Goal: Task Accomplishment & Management: Complete application form

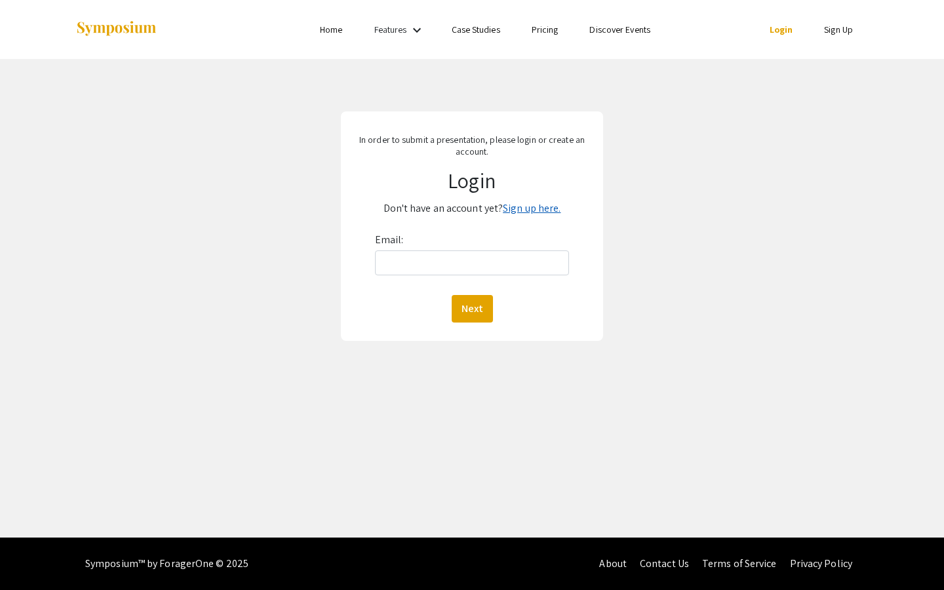
click at [543, 211] on link "Sign up here." at bounding box center [532, 208] width 58 height 14
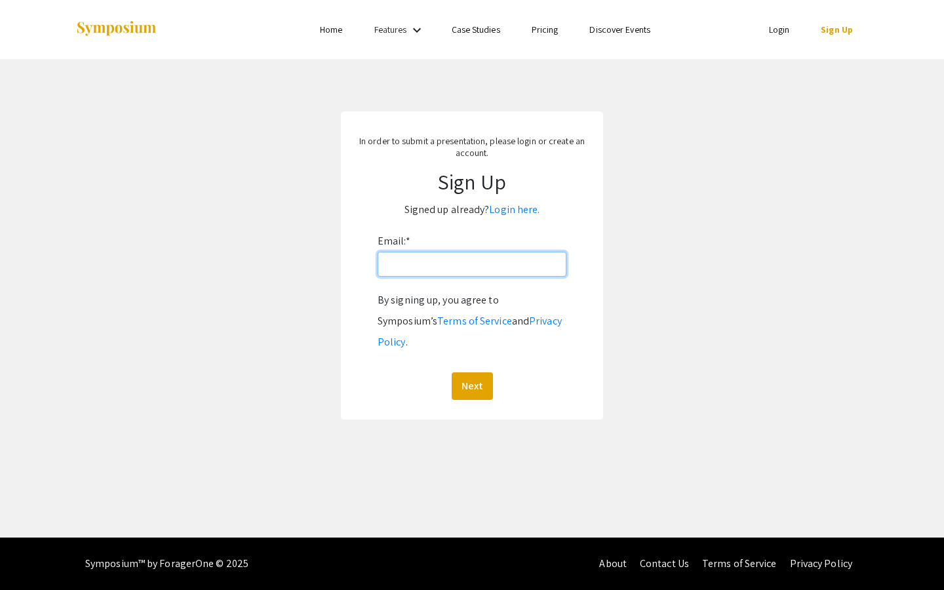
click at [489, 254] on input "Email: *" at bounding box center [472, 264] width 189 height 25
type input "[EMAIL_ADDRESS][DOMAIN_NAME]"
click at [452, 372] on button "Next" at bounding box center [472, 386] width 41 height 28
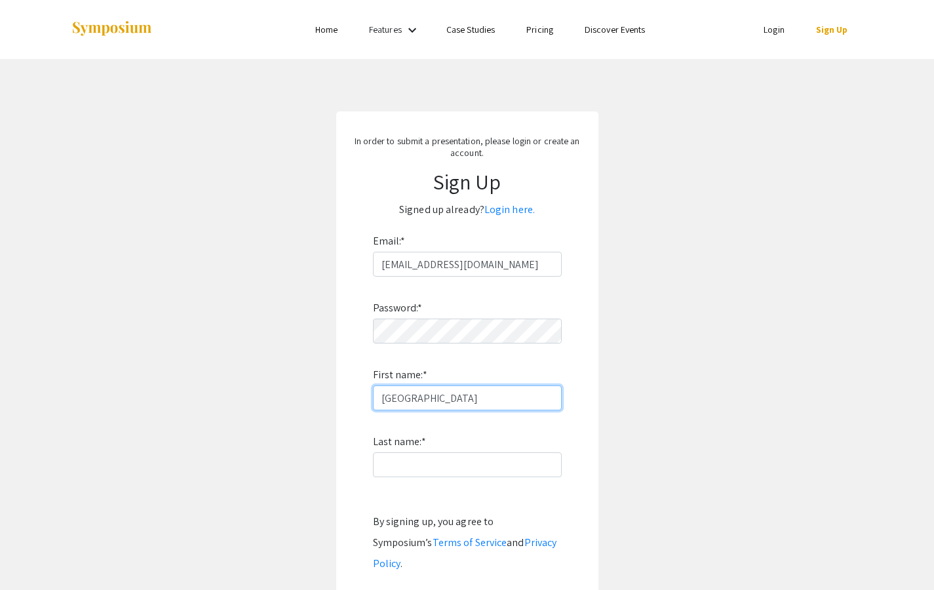
type input "[GEOGRAPHIC_DATA]"
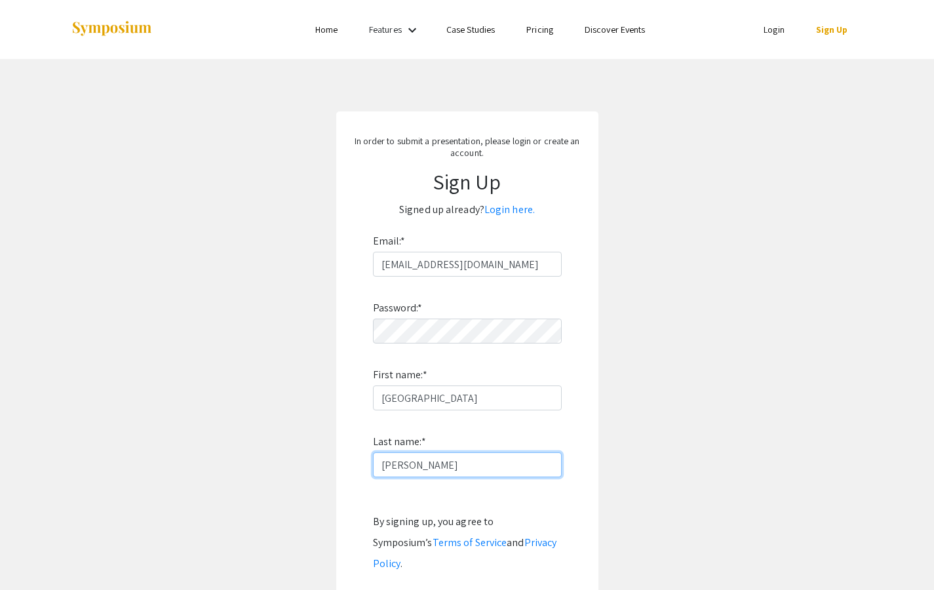
type input "[PERSON_NAME]"
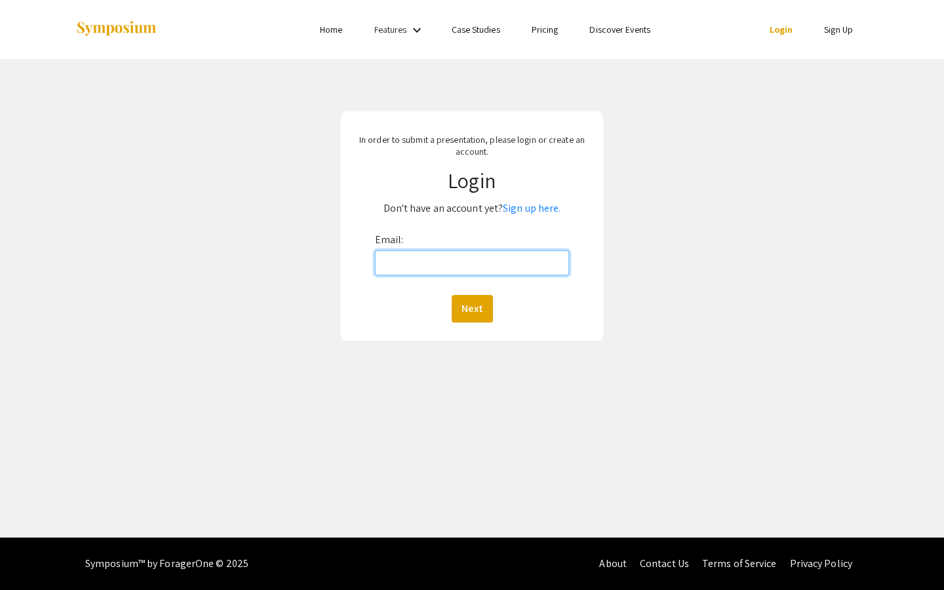
click at [481, 269] on input "Email:" at bounding box center [472, 262] width 195 height 25
type input "sjr"
type input "[EMAIL_ADDRESS][DOMAIN_NAME]"
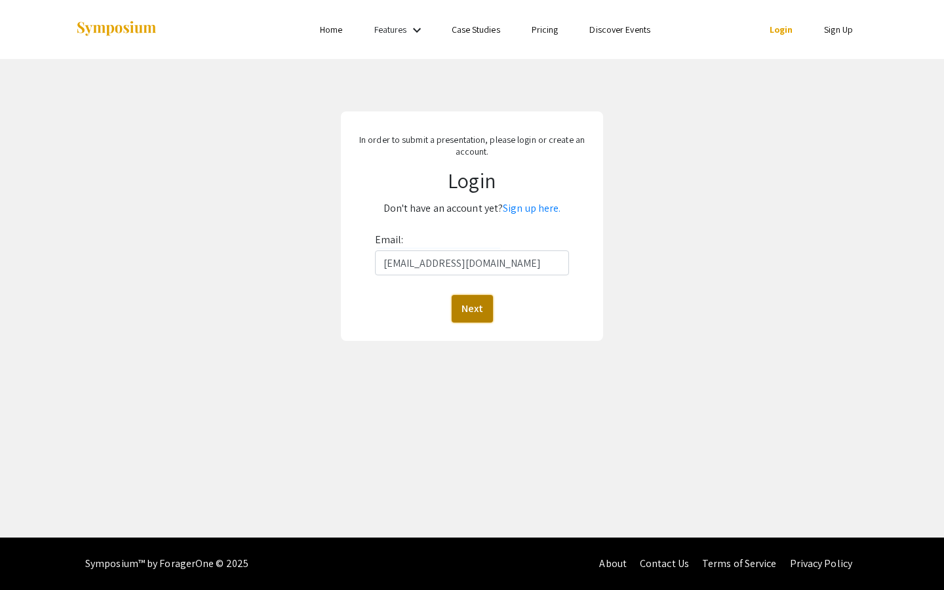
click at [464, 310] on button "Next" at bounding box center [472, 309] width 41 height 28
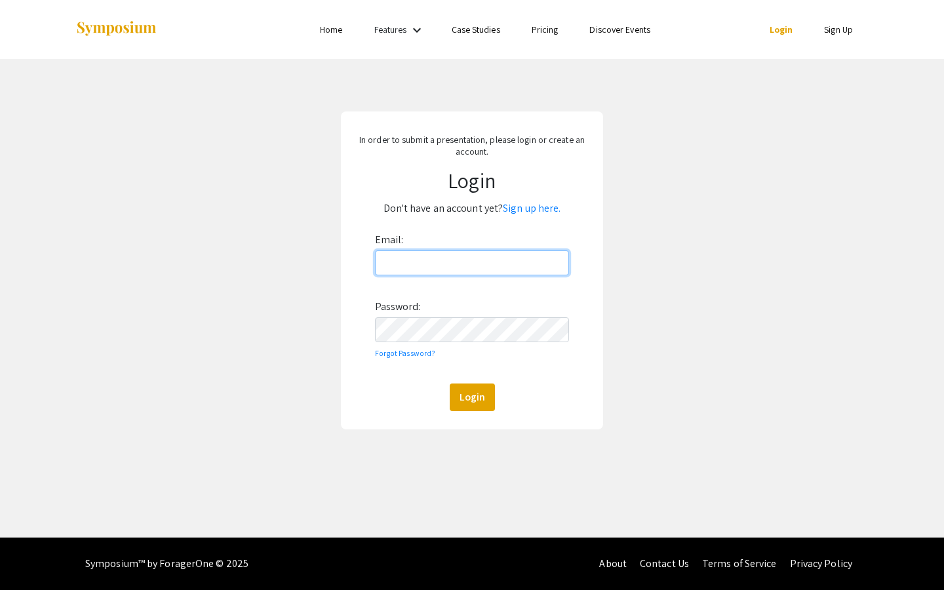
type input "[EMAIL_ADDRESS][DOMAIN_NAME]"
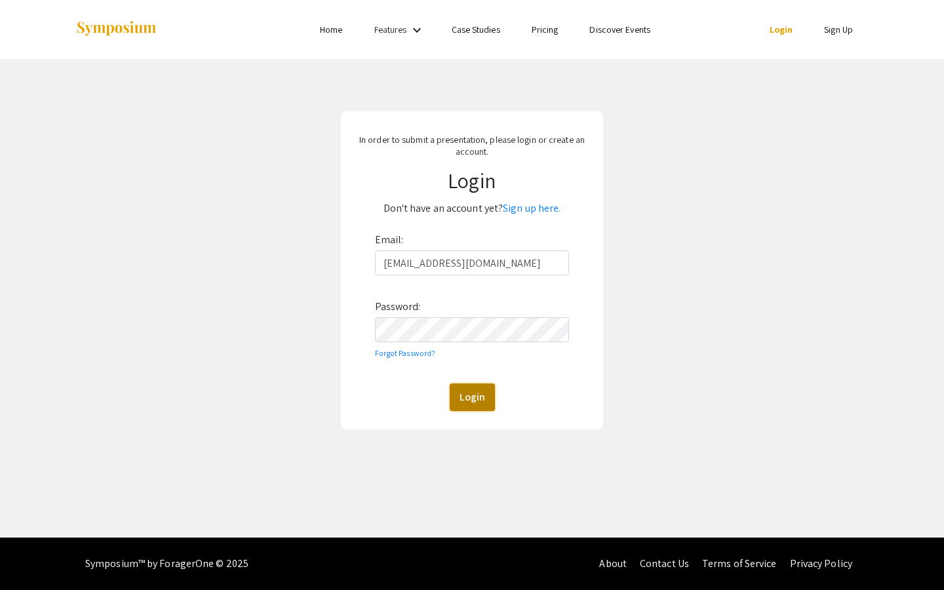
click at [476, 405] on button "Login" at bounding box center [472, 398] width 45 height 28
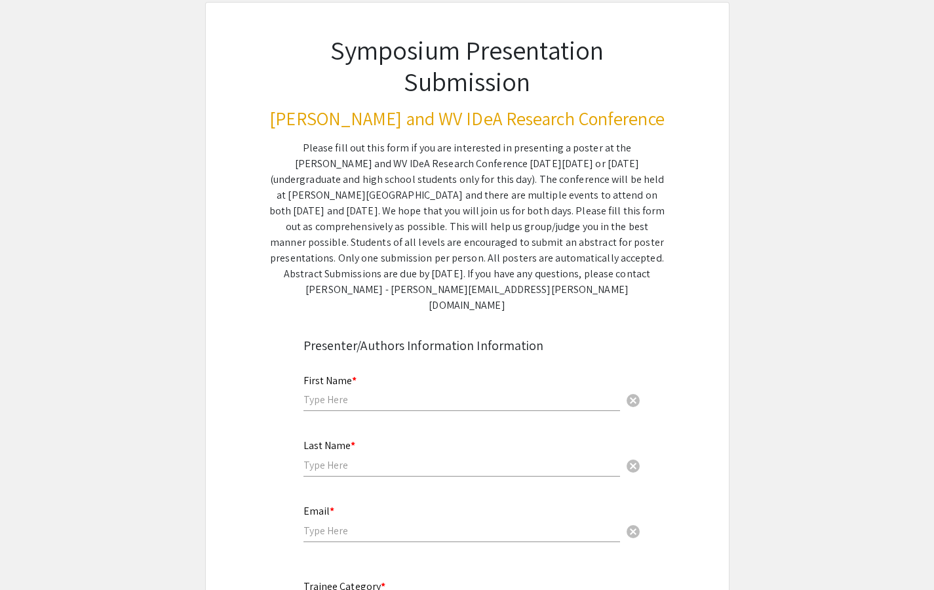
scroll to position [205, 0]
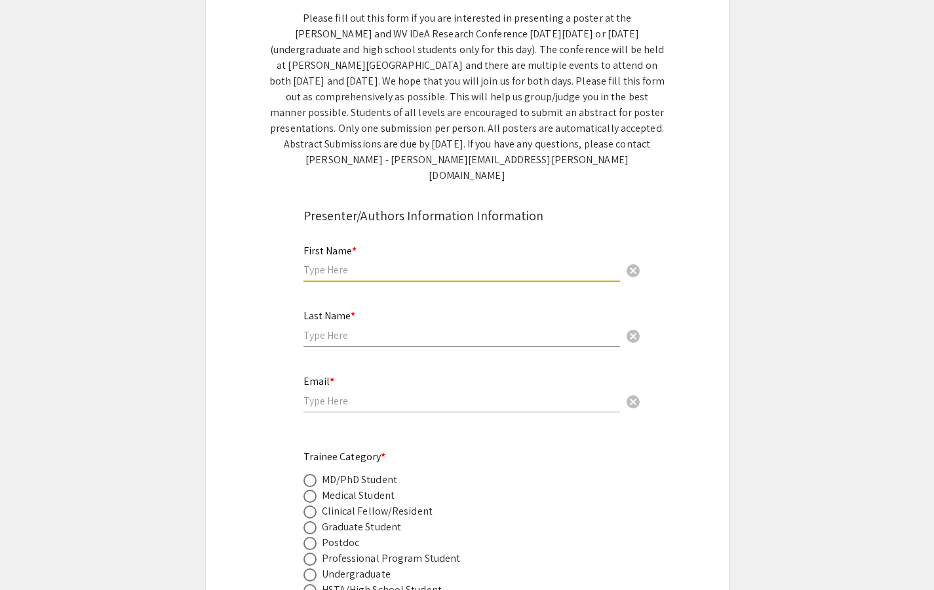
click at [431, 263] on input "text" at bounding box center [462, 270] width 317 height 14
type input "[GEOGRAPHIC_DATA]"
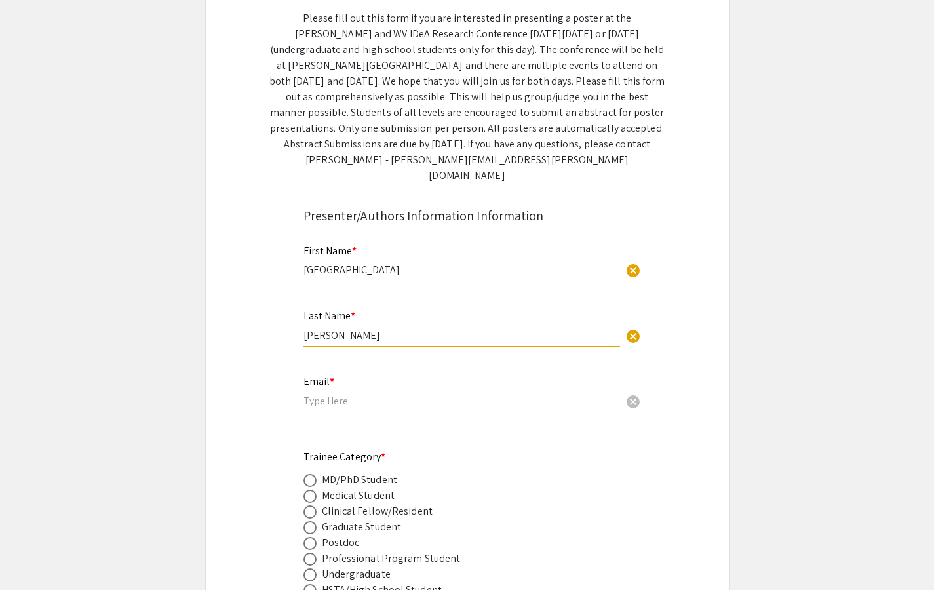
type input "[PERSON_NAME]"
click at [395, 394] on input "email" at bounding box center [462, 401] width 317 height 14
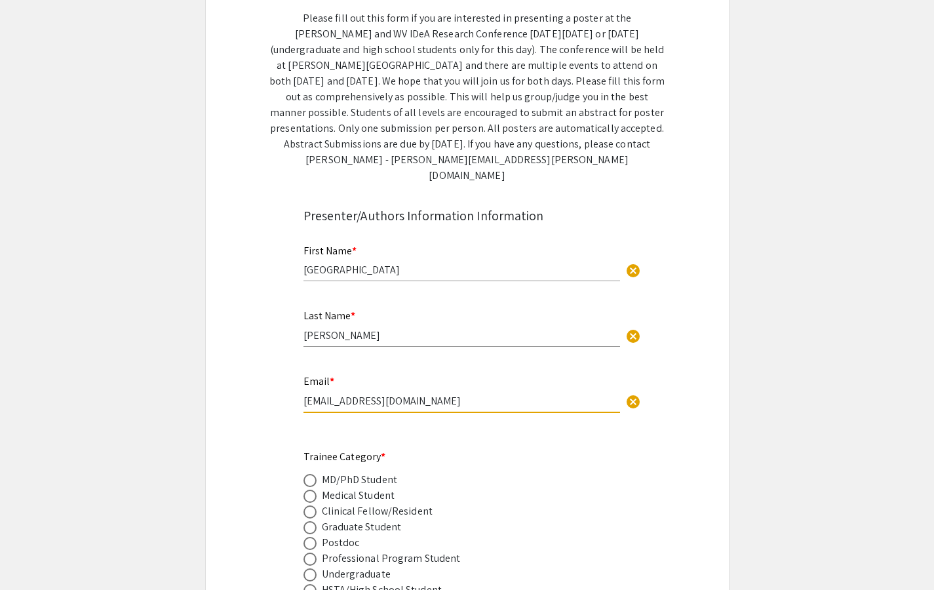
type input "[EMAIL_ADDRESS][DOMAIN_NAME]"
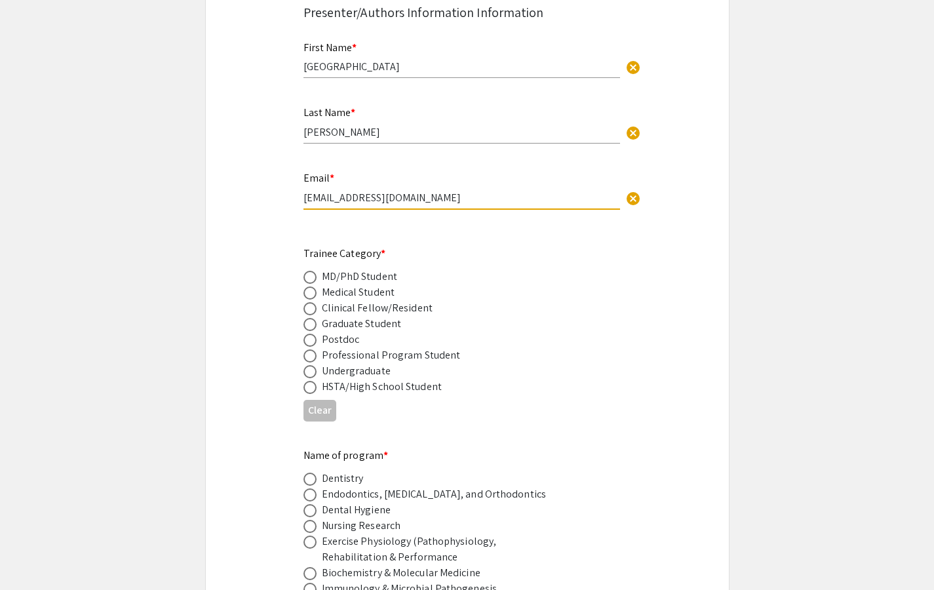
scroll to position [439, 0]
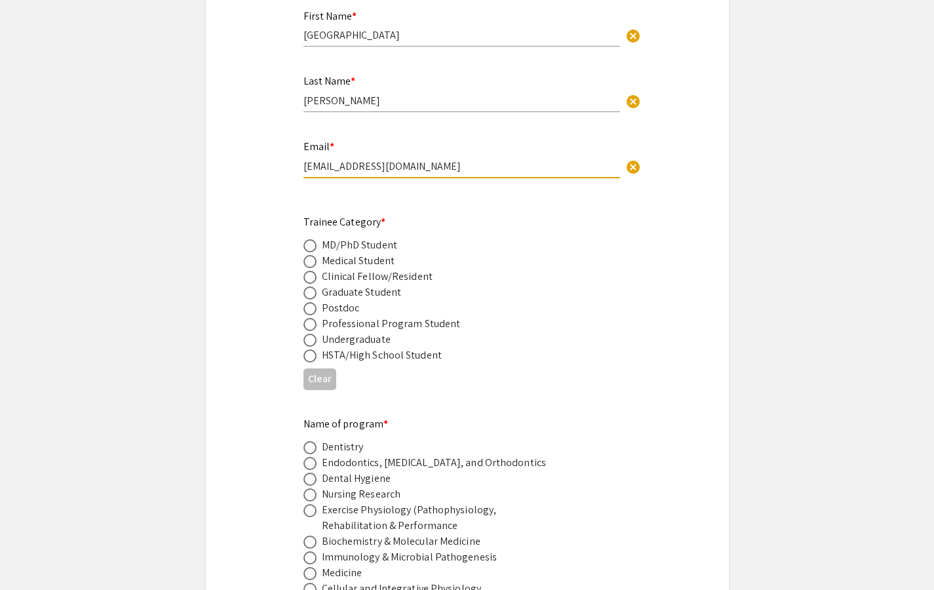
click at [359, 253] on div "Medical Student" at bounding box center [358, 261] width 73 height 16
click at [309, 255] on span at bounding box center [310, 261] width 13 height 13
click at [309, 255] on input "radio" at bounding box center [310, 261] width 13 height 13
radio input "true"
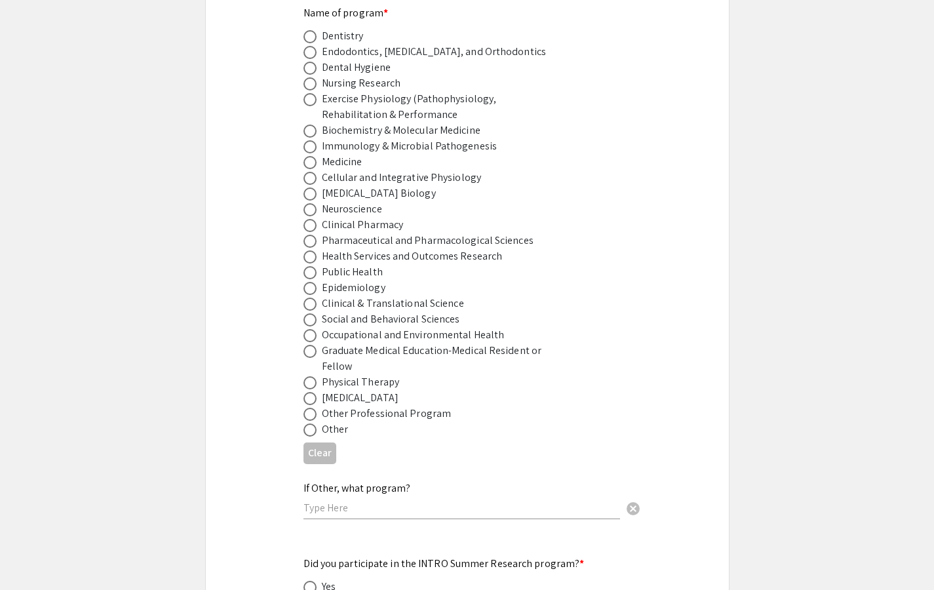
scroll to position [851, 0]
click at [312, 155] on span at bounding box center [310, 161] width 13 height 13
click at [312, 155] on input "radio" at bounding box center [310, 161] width 13 height 13
radio input "true"
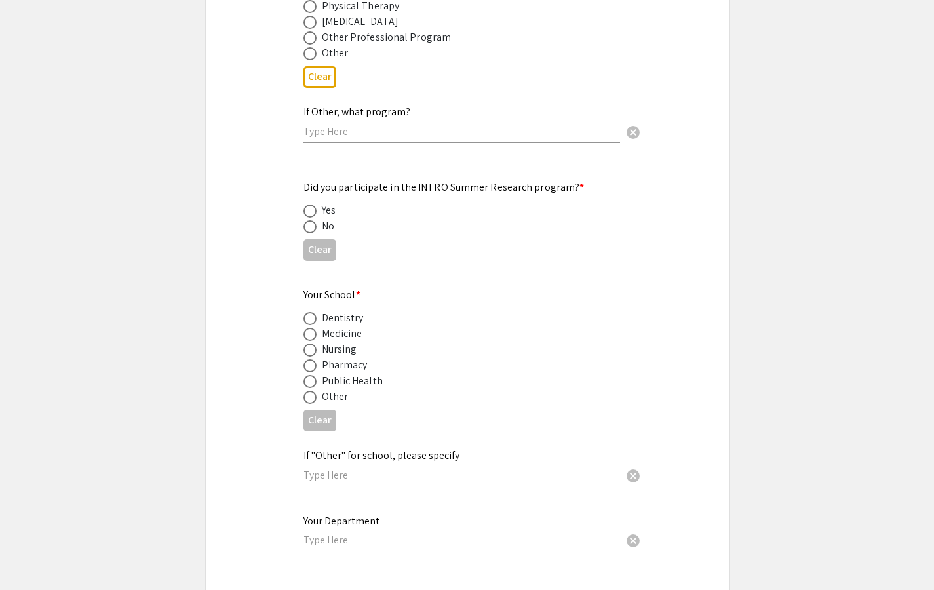
scroll to position [1238, 0]
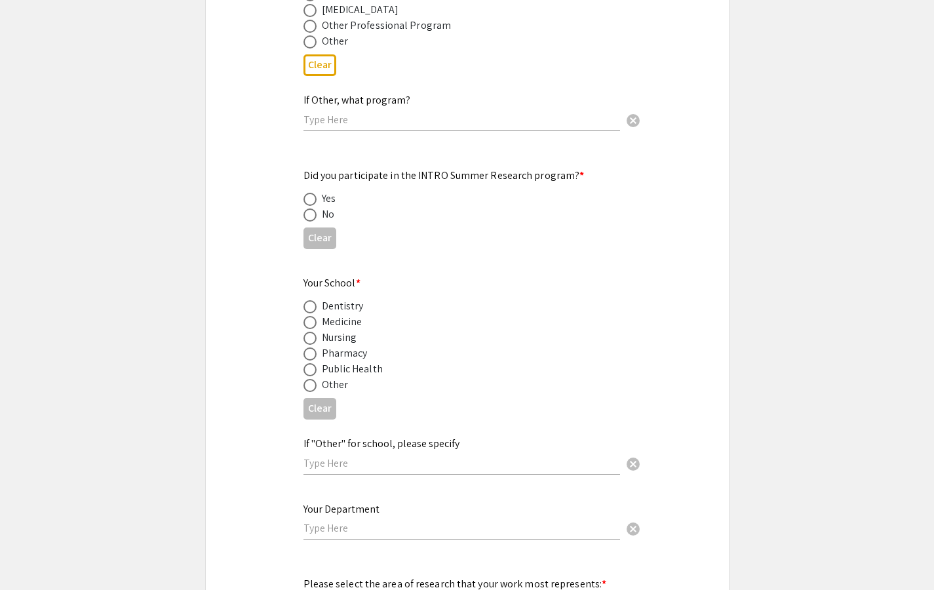
click at [314, 208] on span at bounding box center [310, 214] width 13 height 13
click at [314, 208] on input "radio" at bounding box center [310, 214] width 13 height 13
radio input "true"
click at [315, 316] on span at bounding box center [310, 322] width 13 height 13
click at [315, 316] on input "radio" at bounding box center [310, 322] width 13 height 13
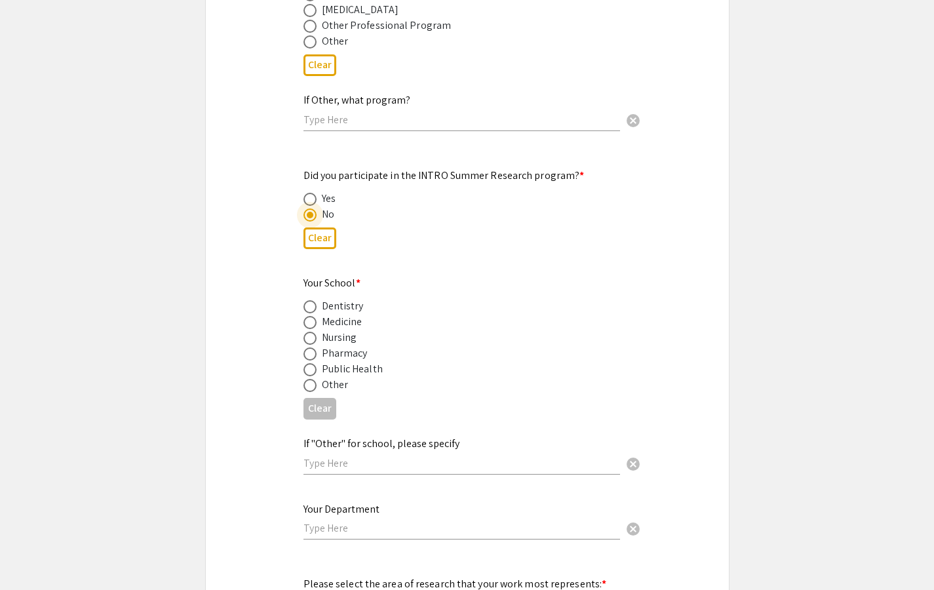
radio input "true"
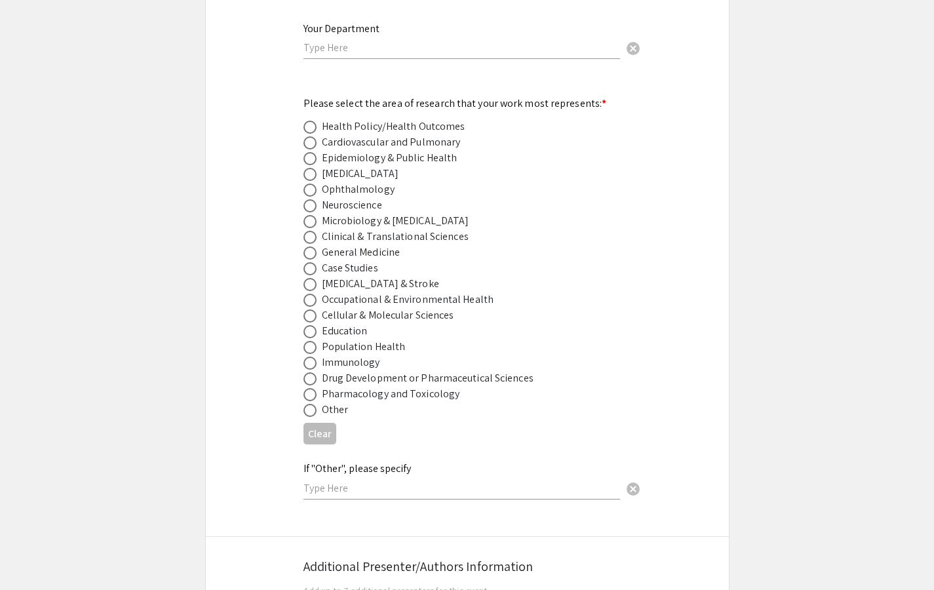
scroll to position [1748, 0]
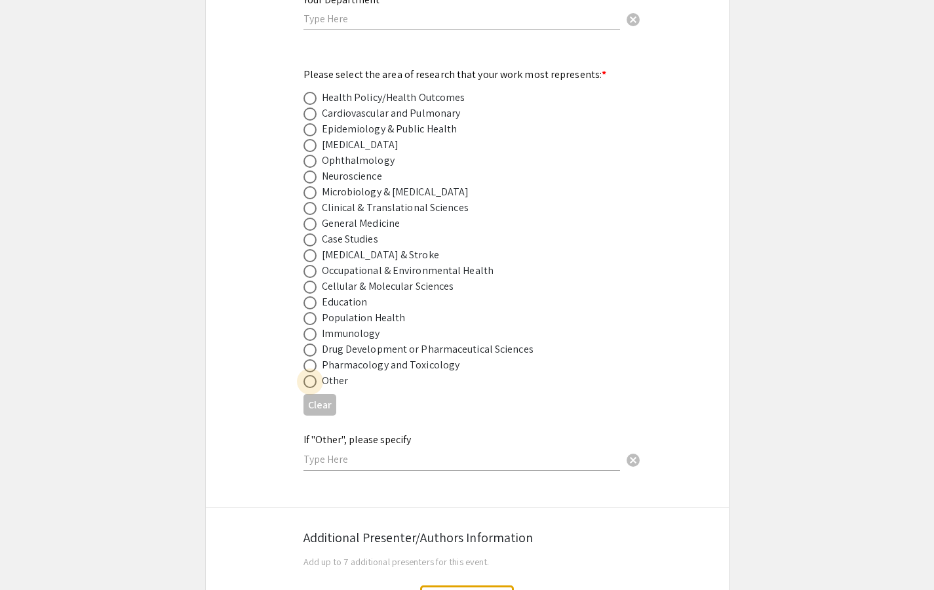
click at [316, 375] on span at bounding box center [310, 381] width 13 height 13
click at [316, 375] on input "radio" at bounding box center [310, 381] width 13 height 13
radio input "true"
click at [355, 424] on div "If "Other", please specify cancel" at bounding box center [462, 446] width 317 height 50
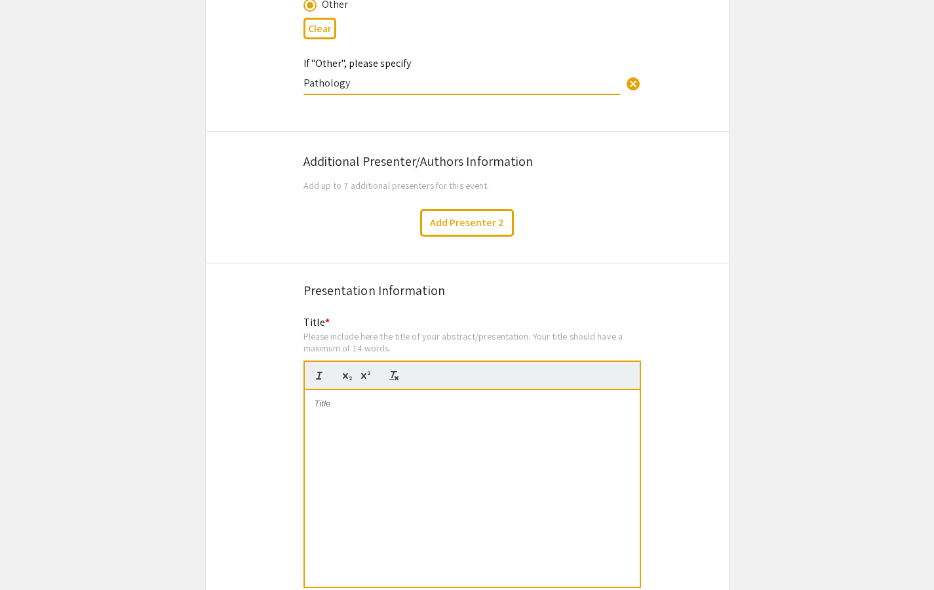
scroll to position [2173, 0]
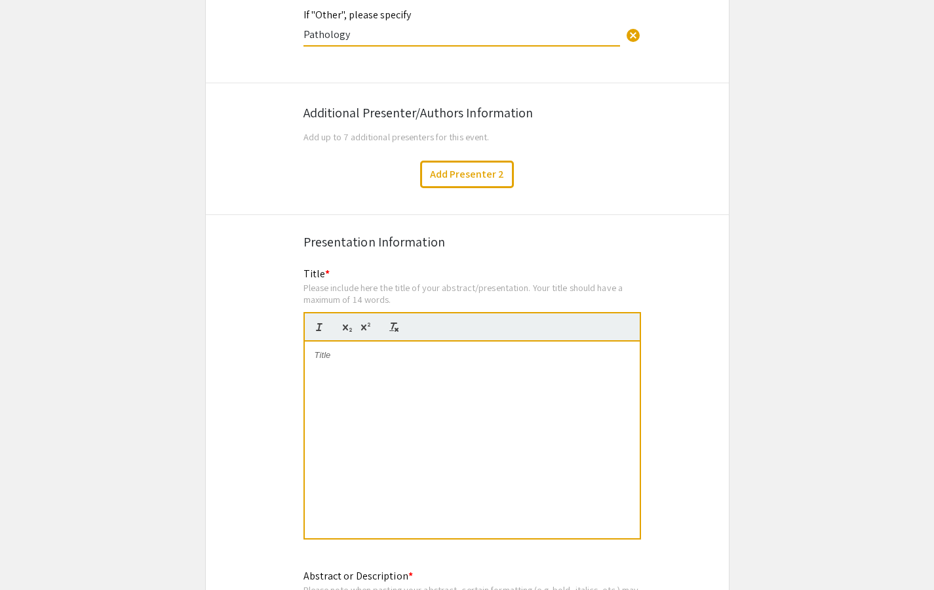
type input "Pathology"
click at [392, 350] on p at bounding box center [472, 355] width 315 height 12
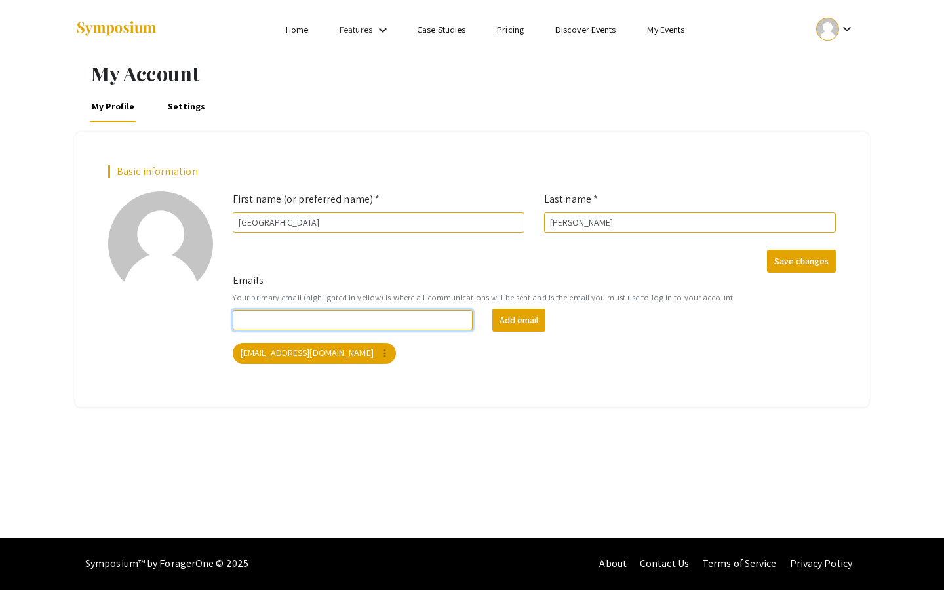
click at [355, 314] on input "Emails" at bounding box center [353, 320] width 240 height 20
type input "[EMAIL_ADDRESS][DOMAIN_NAME]"
click at [380, 325] on input "[EMAIL_ADDRESS][DOMAIN_NAME]" at bounding box center [353, 320] width 240 height 20
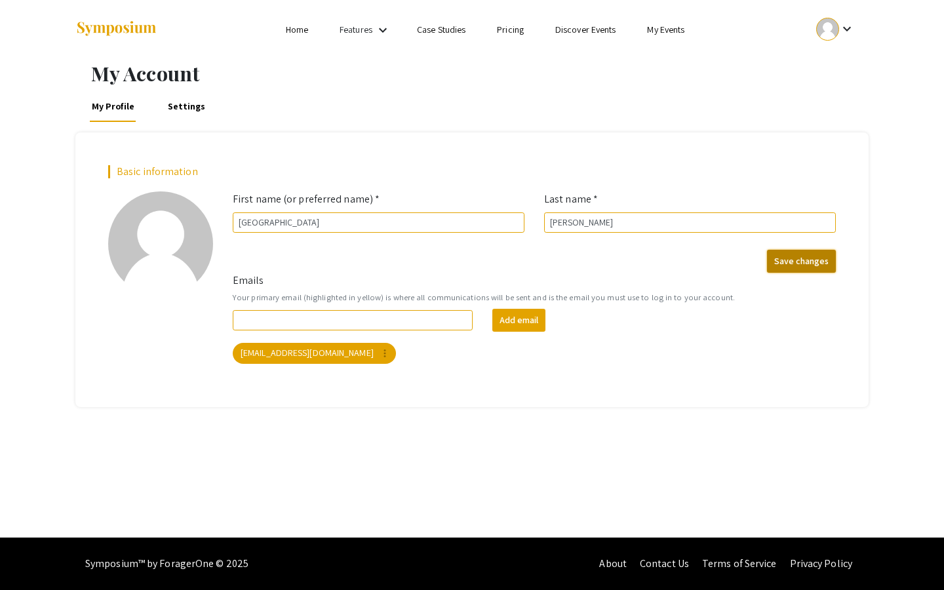
click at [819, 258] on button "Save changes" at bounding box center [801, 261] width 69 height 23
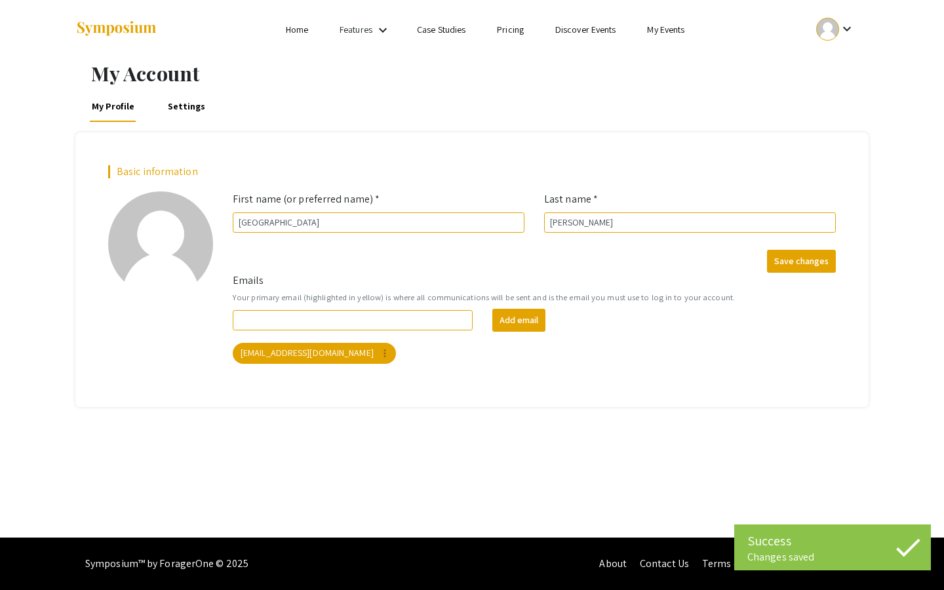
click at [294, 30] on link "Home" at bounding box center [297, 30] width 22 height 12
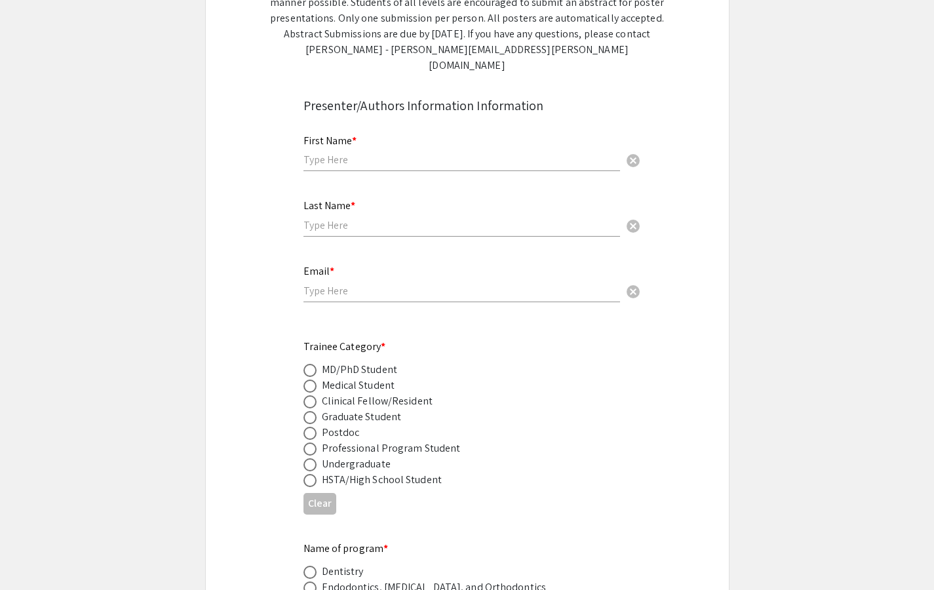
scroll to position [385, 0]
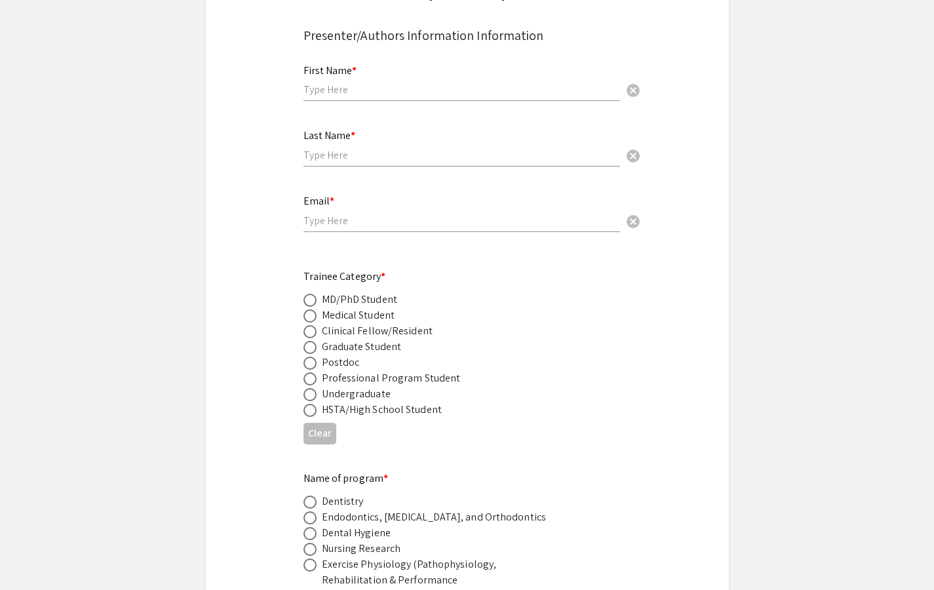
click at [444, 83] on input "text" at bounding box center [462, 90] width 317 height 14
type input "[GEOGRAPHIC_DATA]"
type input "[PERSON_NAME]"
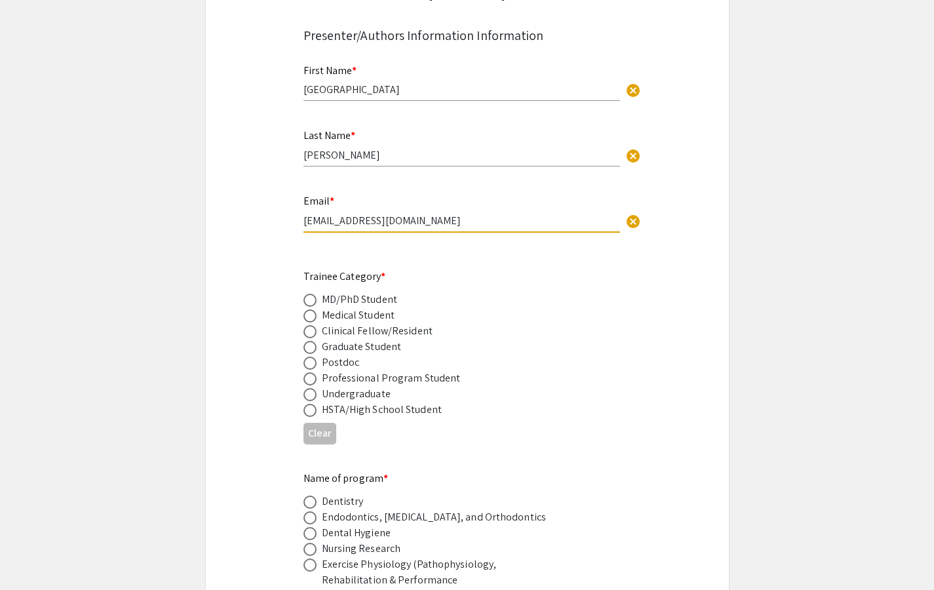
type input "[EMAIL_ADDRESS][DOMAIN_NAME]"
click at [315, 309] on span at bounding box center [310, 315] width 13 height 13
click at [315, 309] on input "radio" at bounding box center [310, 315] width 13 height 13
radio input "true"
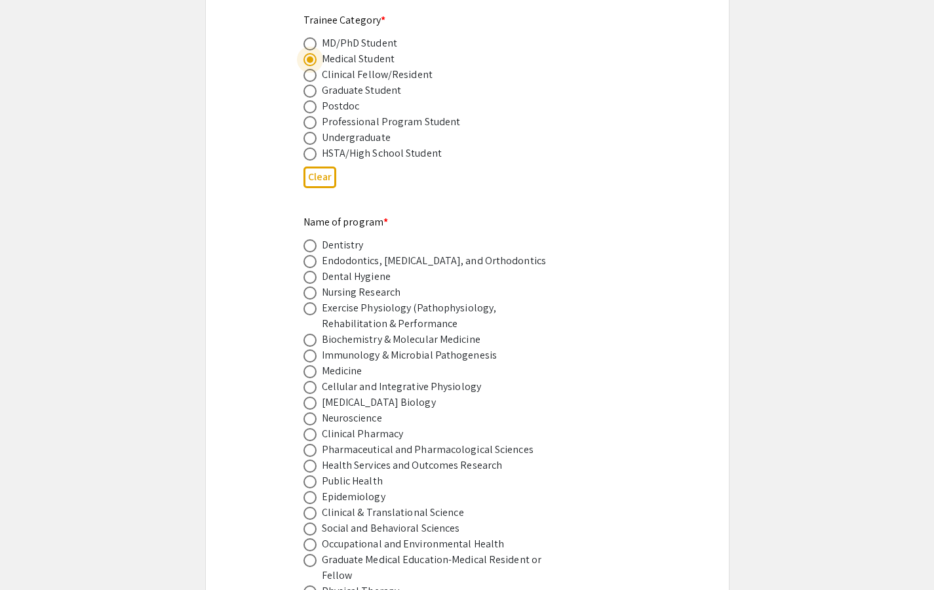
scroll to position [686, 0]
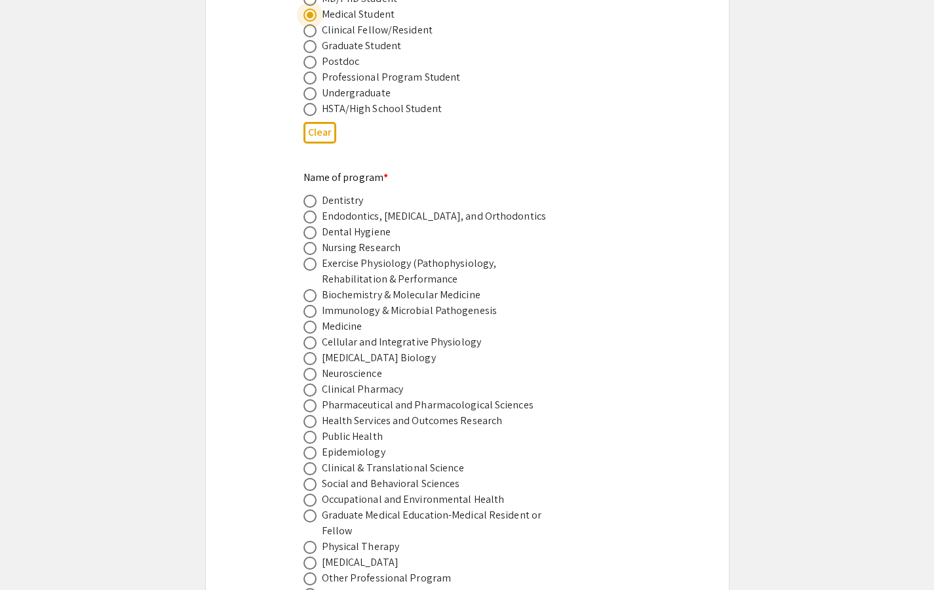
click at [314, 321] on span at bounding box center [310, 327] width 13 height 13
click at [314, 321] on input "radio" at bounding box center [310, 327] width 13 height 13
radio input "true"
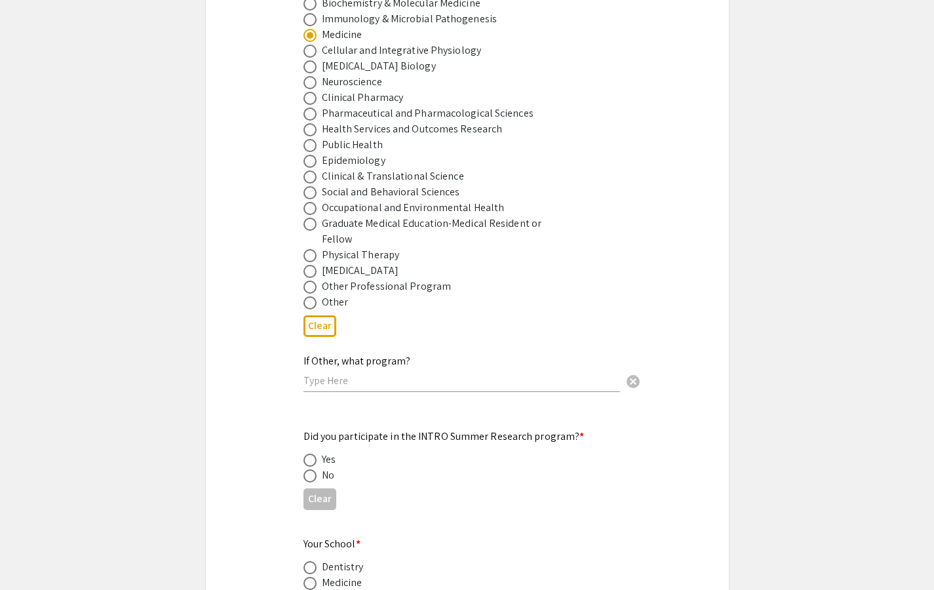
scroll to position [1132, 0]
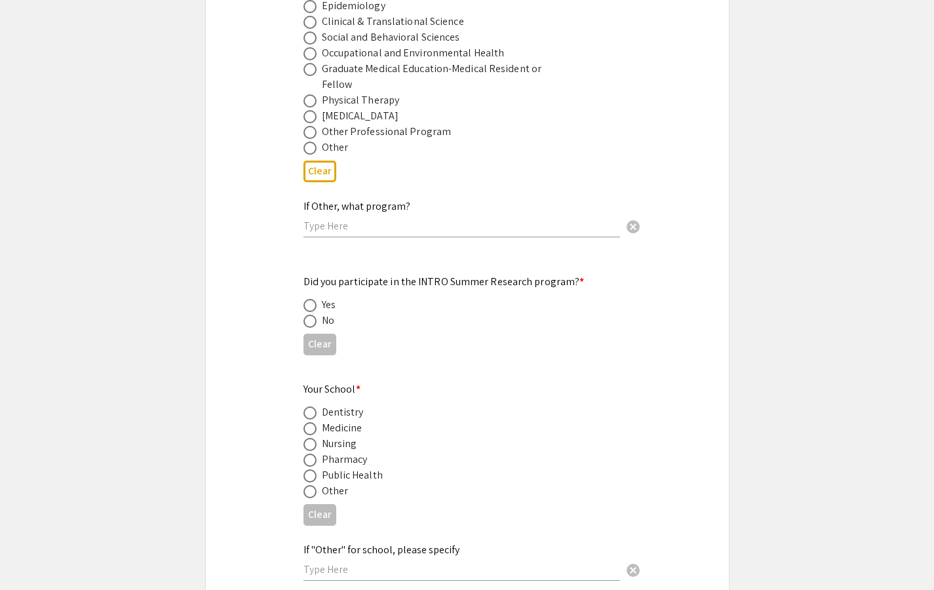
click at [322, 313] on div "No" at bounding box center [328, 321] width 12 height 16
click at [315, 315] on span at bounding box center [310, 321] width 13 height 13
click at [315, 315] on input "radio" at bounding box center [310, 321] width 13 height 13
radio input "true"
click at [307, 422] on span at bounding box center [310, 428] width 13 height 13
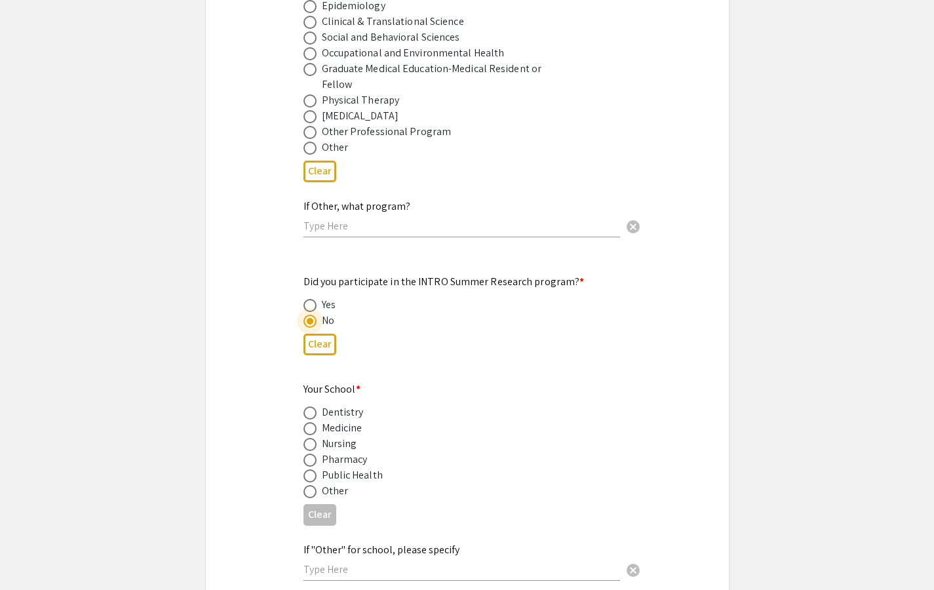
click at [307, 422] on input "radio" at bounding box center [310, 428] width 13 height 13
radio input "true"
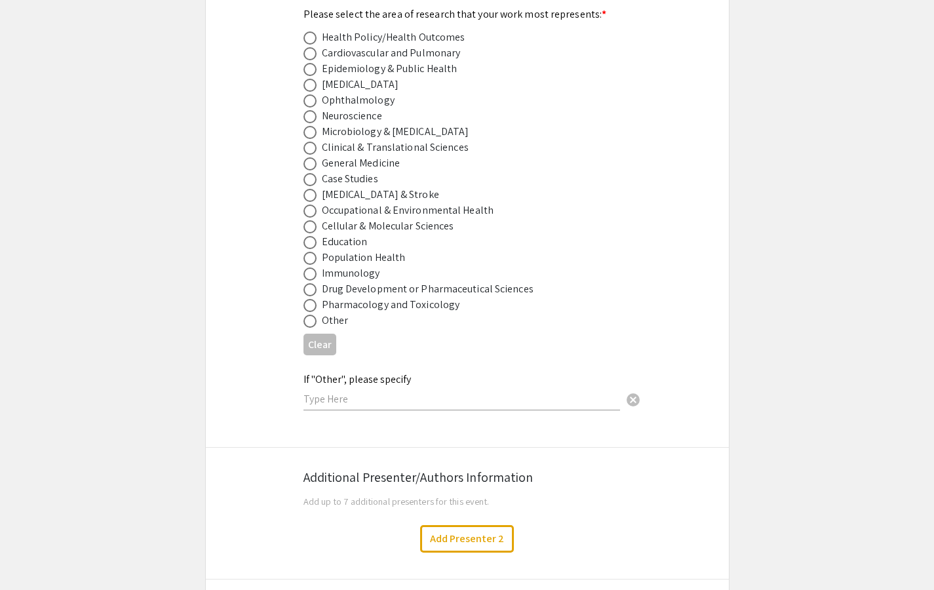
scroll to position [1809, 0]
click at [328, 316] on div "Other" at bounding box center [335, 319] width 27 height 16
click at [315, 314] on span at bounding box center [310, 319] width 13 height 13
click at [315, 314] on input "radio" at bounding box center [310, 319] width 13 height 13
radio input "true"
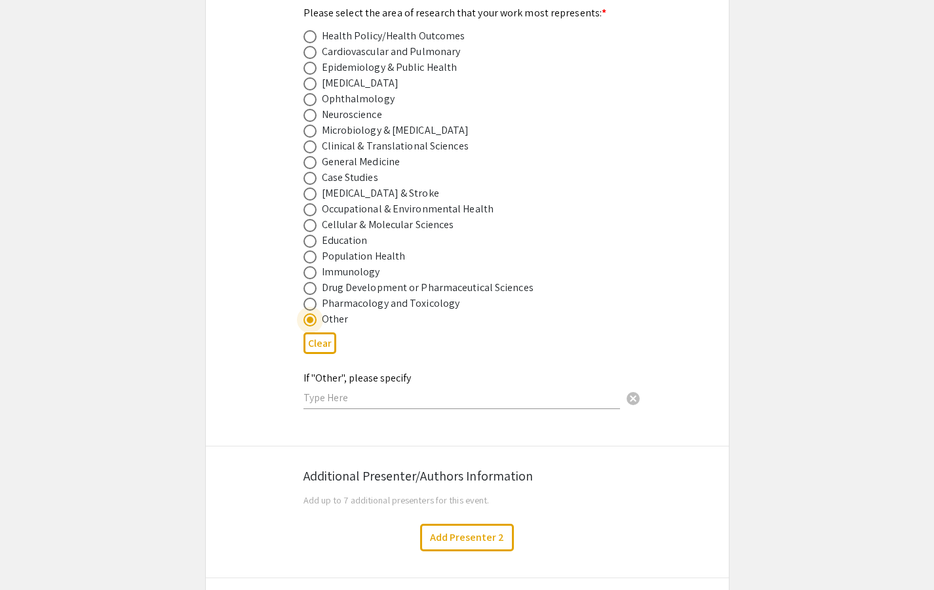
click at [328, 391] on input "text" at bounding box center [462, 398] width 317 height 14
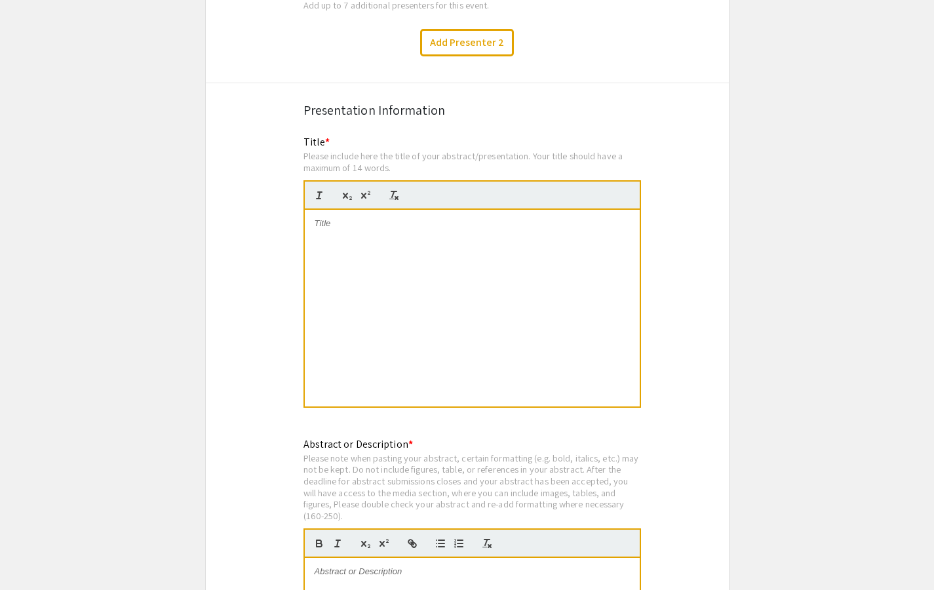
scroll to position [2306, 0]
type input "Anatomic Pathology"
click at [518, 275] on div at bounding box center [472, 306] width 335 height 197
click at [528, 218] on p "Pseudoangiomatous Stromal Hyperplasia in Children Versus Adults:" at bounding box center [472, 222] width 315 height 12
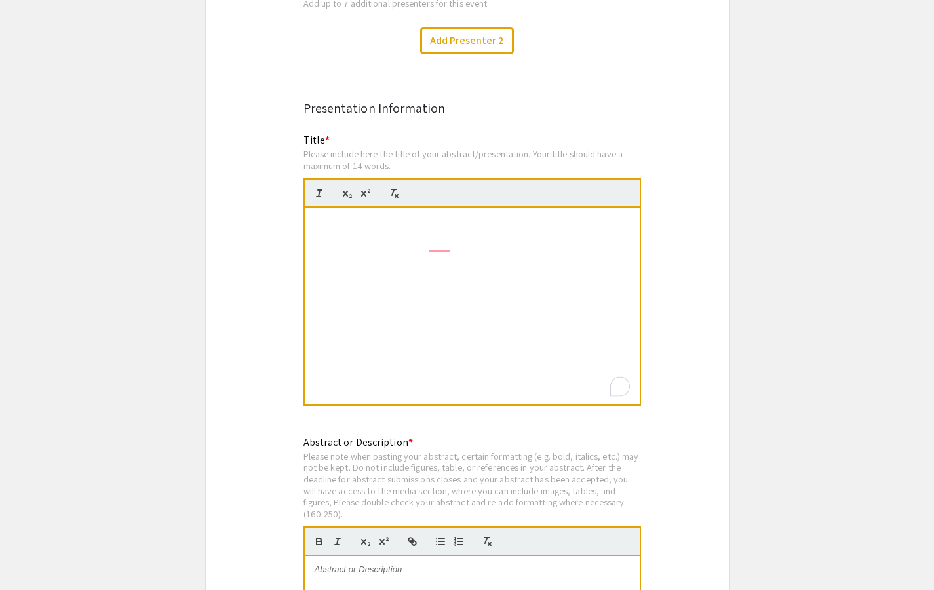
click at [492, 241] on strong "ldren Versus Adults:" at bounding box center [472, 246] width 84 height 10
drag, startPoint x: 492, startPoint y: 241, endPoint x: 345, endPoint y: 227, distance: 148.1
click at [345, 227] on div "Pseudoangiomatous Stromal Hyperplasia in ChiA Pooled Comparative Analysis of Pr…" at bounding box center [472, 306] width 335 height 197
click at [345, 227] on p "Pseudoangiomatous Stromal Hyperplasia in ChiA Pooled Comparative Analysis of Pr…" at bounding box center [472, 228] width 315 height 24
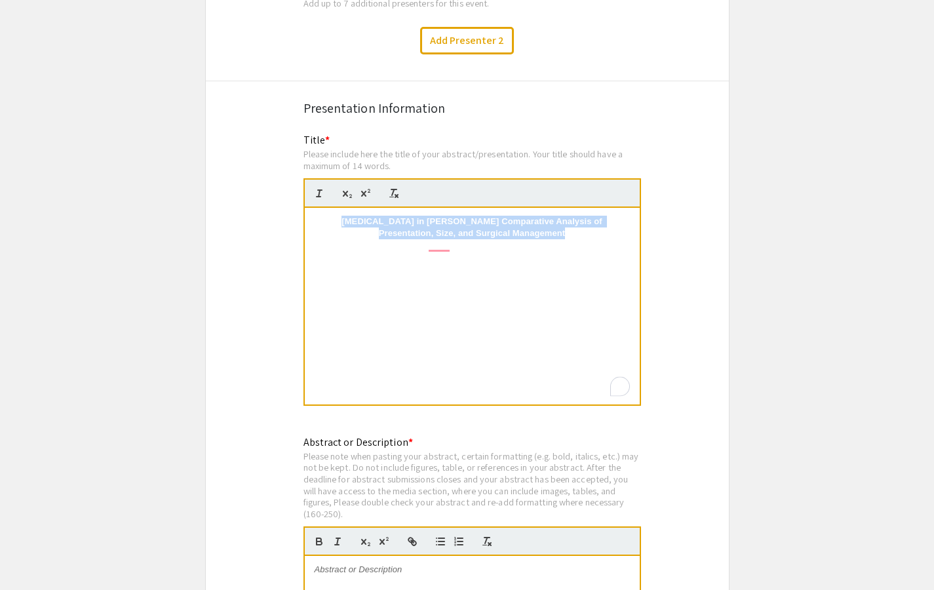
click at [345, 227] on p "Pseudoangiomatous Stromal Hyperplasia in ChiA Pooled Comparative Analysis of Pr…" at bounding box center [472, 228] width 315 height 24
click at [325, 187] on icon "button" at bounding box center [319, 193] width 12 height 12
copy em "Pseudoangiomatous Stromal Hyperplasia in ChiA Pooled Comparative Analysis of Pr…"
click at [473, 277] on div "ldren Versus Adults:" at bounding box center [472, 306] width 335 height 197
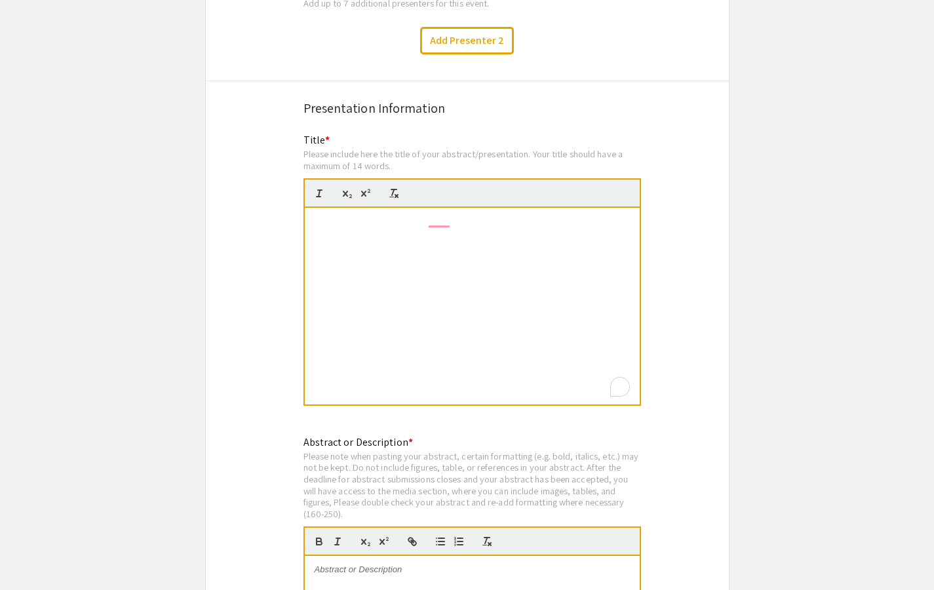
click at [473, 277] on div "ldren Versus Adults:" at bounding box center [472, 306] width 335 height 197
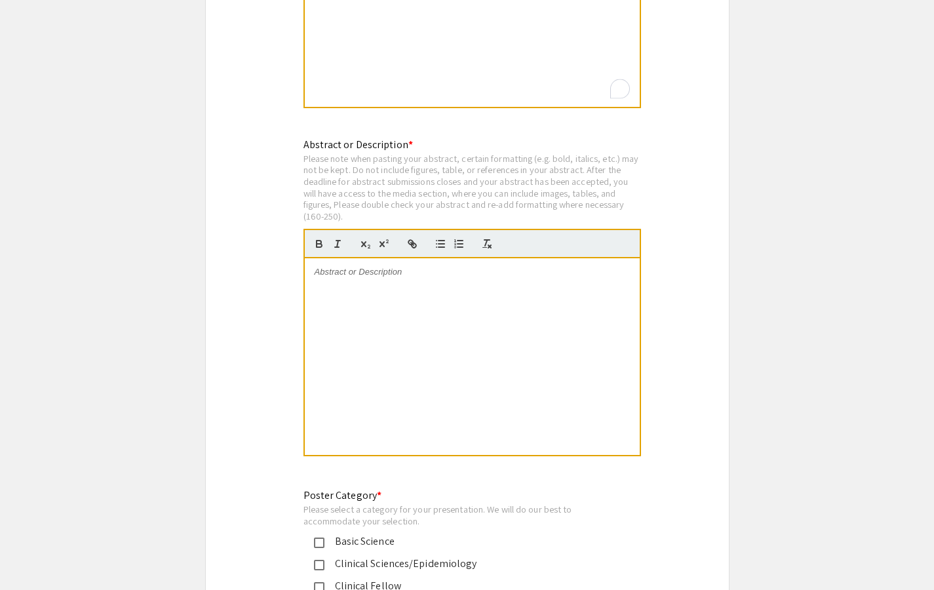
scroll to position [2639, 0]
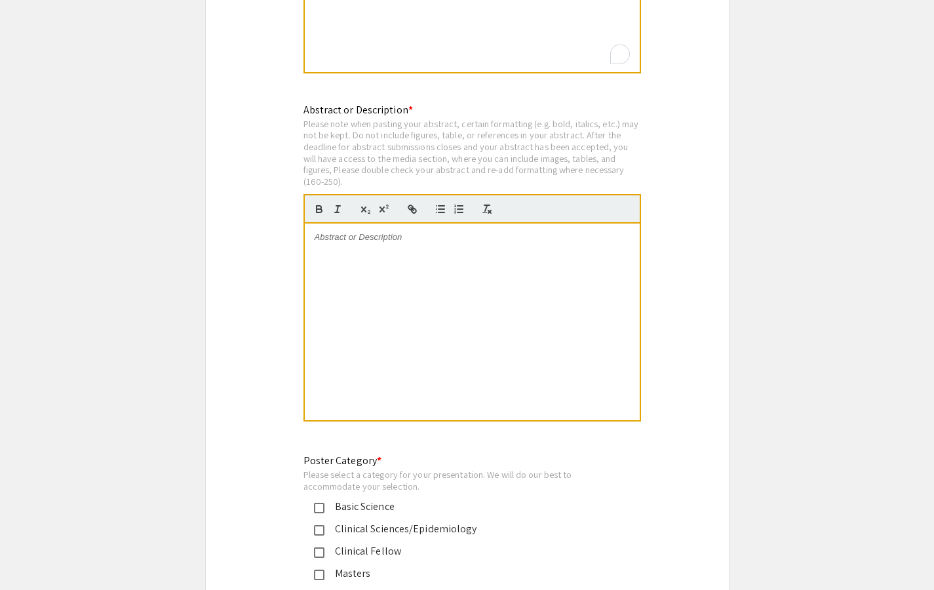
click at [465, 277] on div at bounding box center [472, 322] width 335 height 197
click at [509, 311] on div "To enrich screen reader interactions, please activate Accessibility in Grammarl…" at bounding box center [472, 322] width 335 height 197
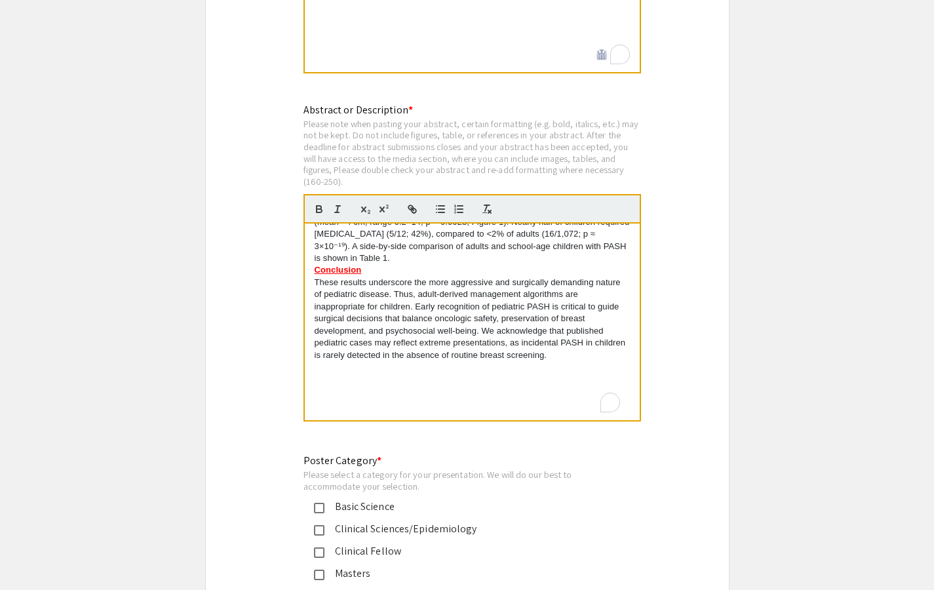
scroll to position [363, 0]
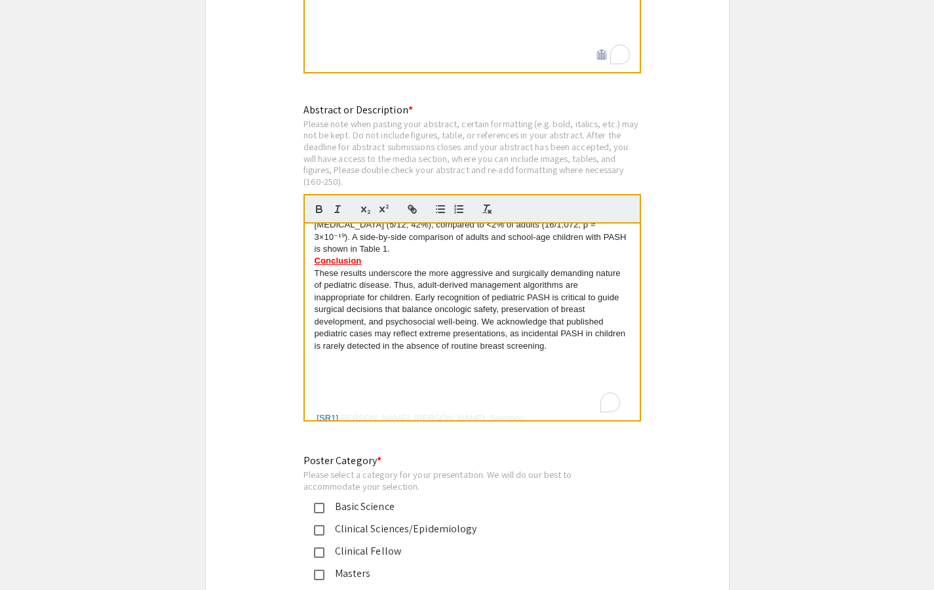
click at [497, 412] on p "[SR1] Abdelrahman, Duran, Solomou" at bounding box center [472, 418] width 315 height 12
drag, startPoint x: 497, startPoint y: 397, endPoint x: 306, endPoint y: 360, distance: 194.3
click at [306, 360] on div "Background Pseudoangiomatous stromal hyperplasia (PASH) is a benign breast stro…" at bounding box center [472, 322] width 335 height 197
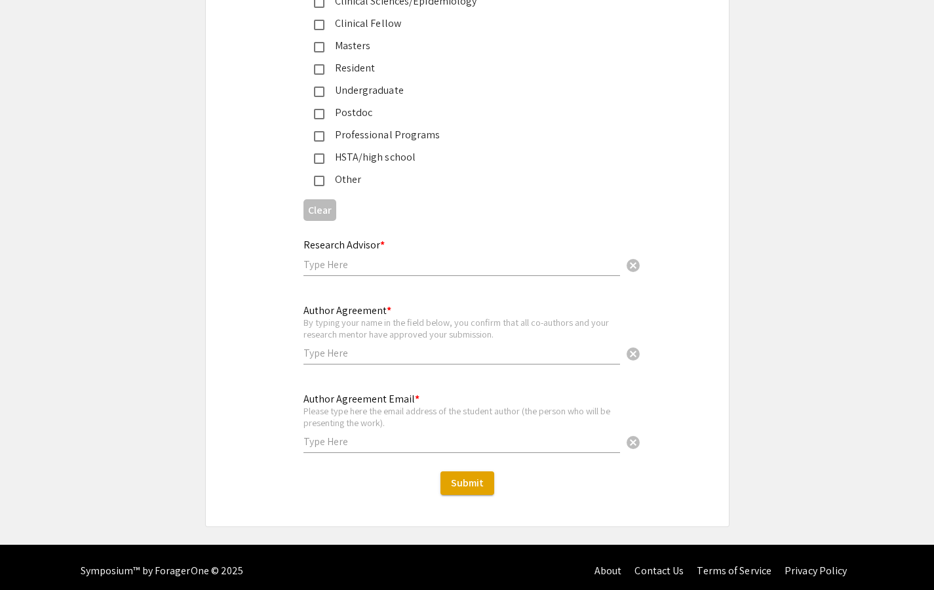
scroll to position [2965, 0]
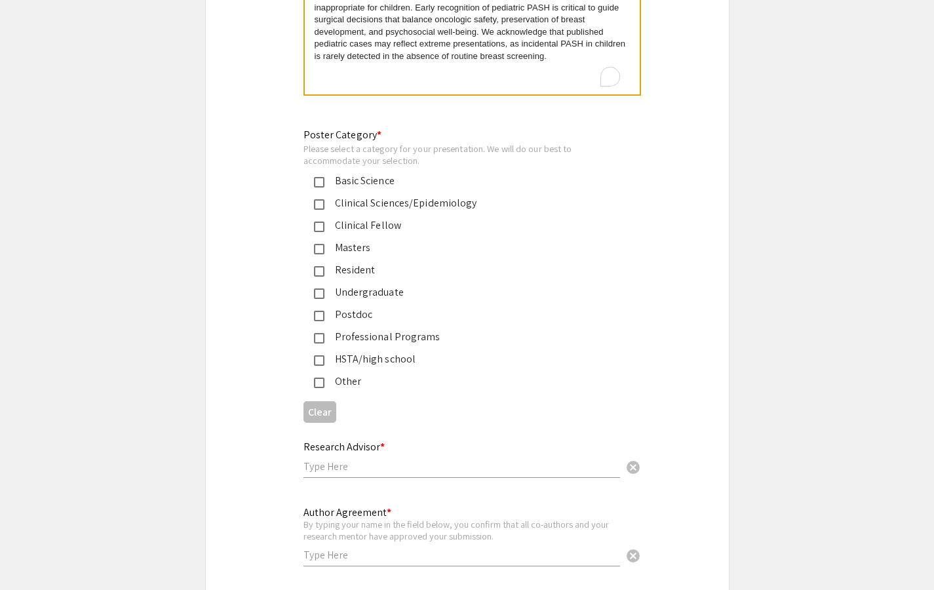
click at [392, 329] on div "Professional Programs" at bounding box center [462, 337] width 275 height 16
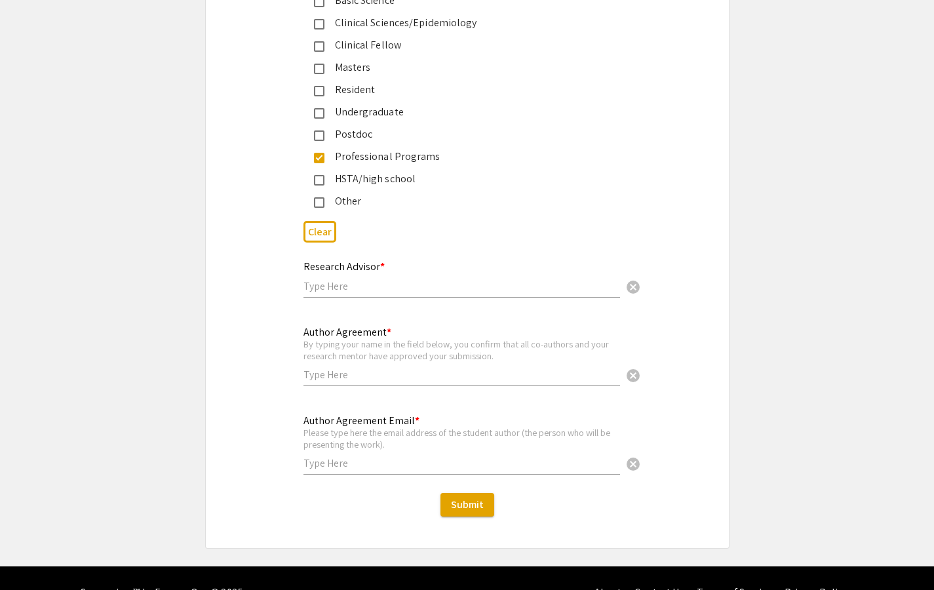
scroll to position [3166, 0]
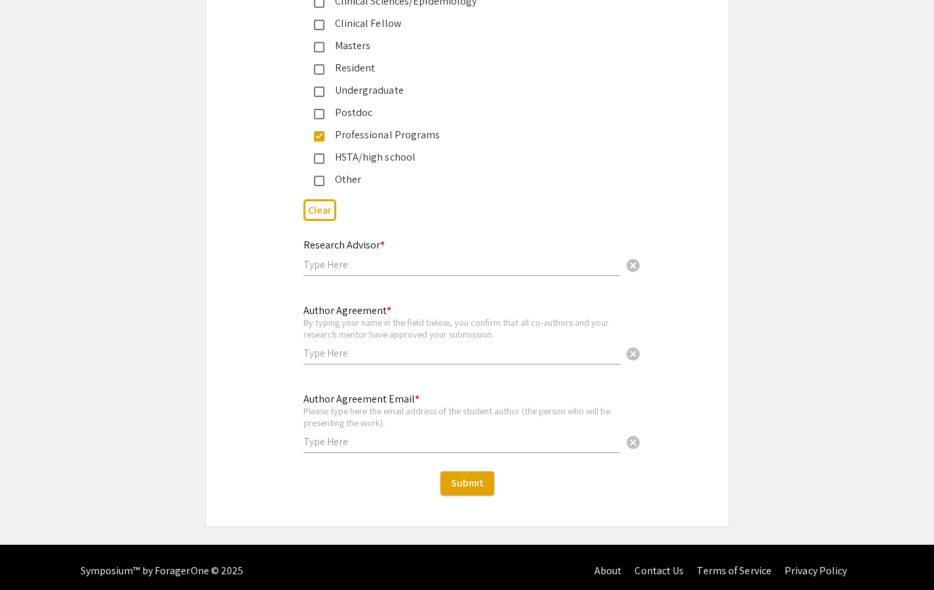
click at [387, 258] on input "text" at bounding box center [462, 265] width 317 height 14
type input "Shubba Dave"
click at [380, 346] on input "text" at bounding box center [462, 353] width 317 height 14
type input "Sydney Rashid"
click at [368, 435] on input "text" at bounding box center [462, 442] width 317 height 14
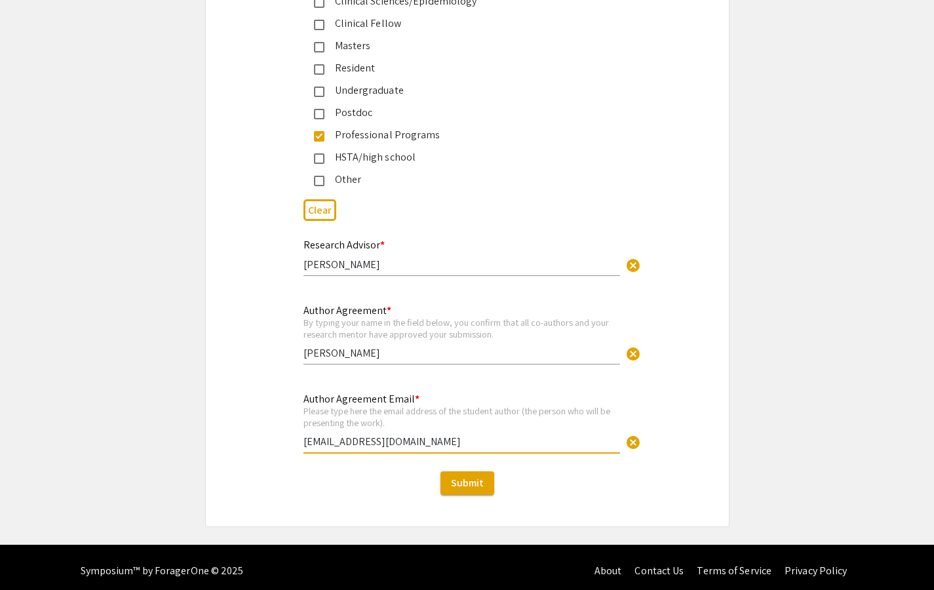
type input "[EMAIL_ADDRESS][DOMAIN_NAME]"
click at [471, 485] on button "Submit" at bounding box center [468, 483] width 54 height 24
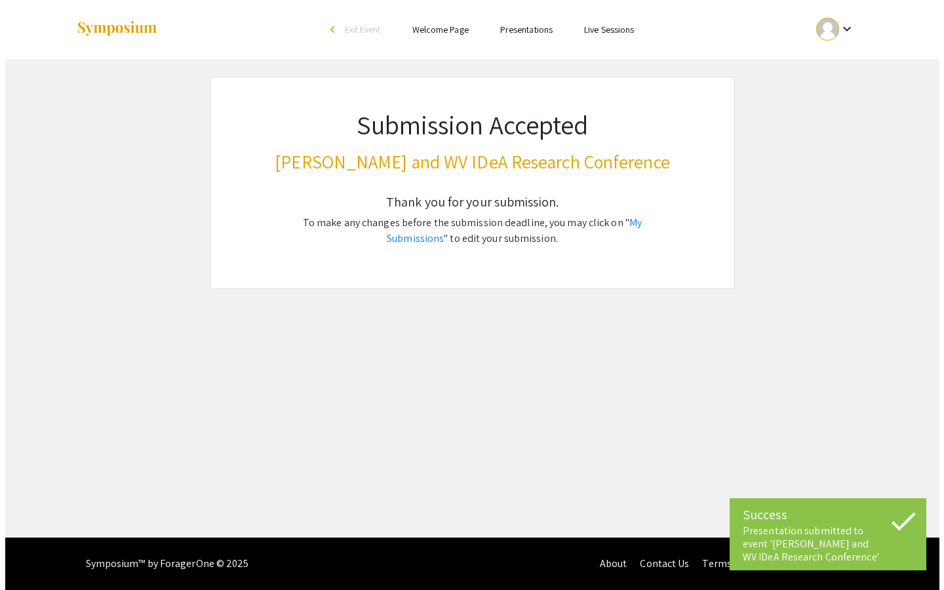
scroll to position [0, 0]
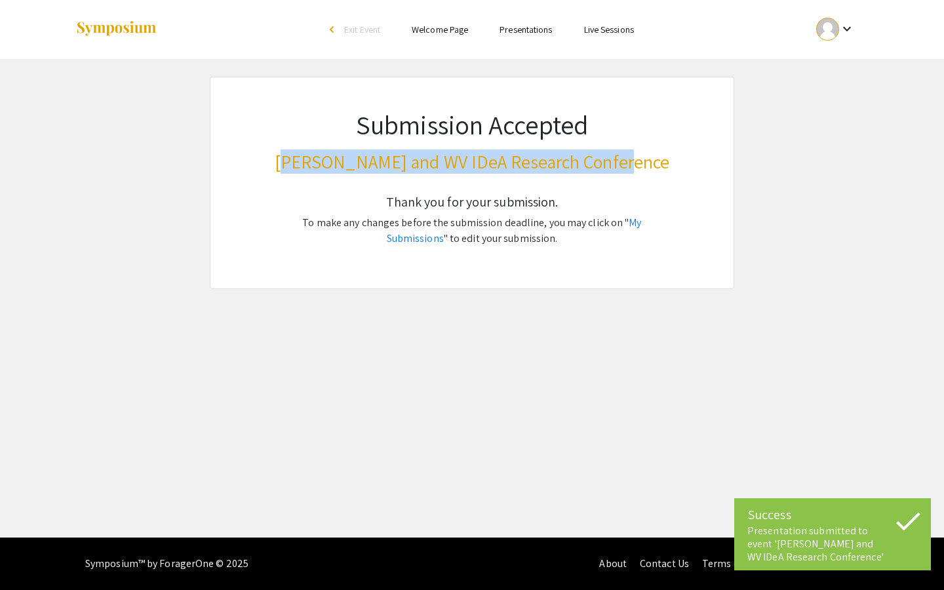
drag, startPoint x: 312, startPoint y: 164, endPoint x: 640, endPoint y: 157, distance: 328.5
click at [641, 157] on h3 "Van Liere and WV IDeA Research Conference" at bounding box center [472, 162] width 396 height 22
click at [640, 157] on h3 "Van Liere and WV IDeA Research Conference" at bounding box center [472, 162] width 396 height 22
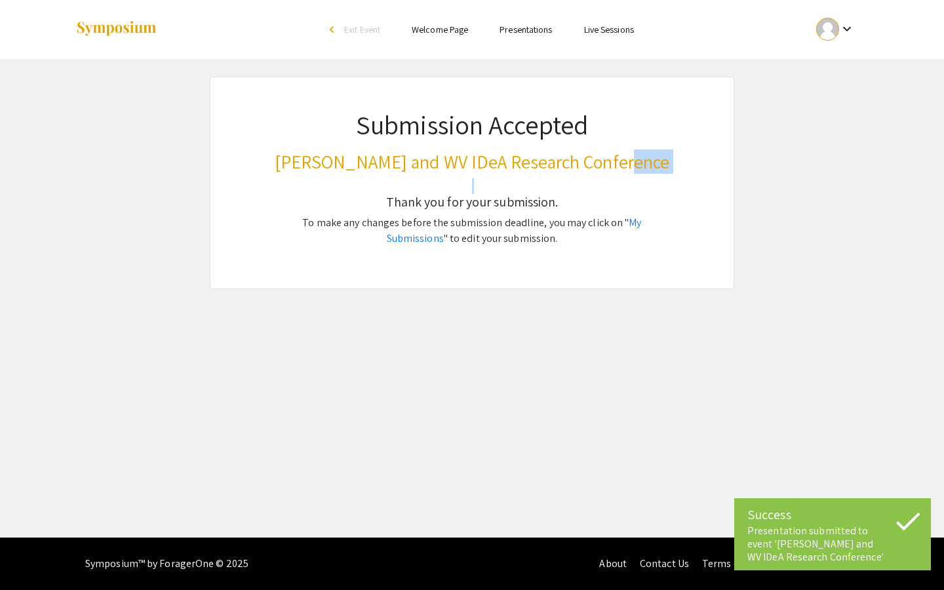
click at [640, 157] on h3 "Van Liere and WV IDeA Research Conference" at bounding box center [472, 162] width 396 height 22
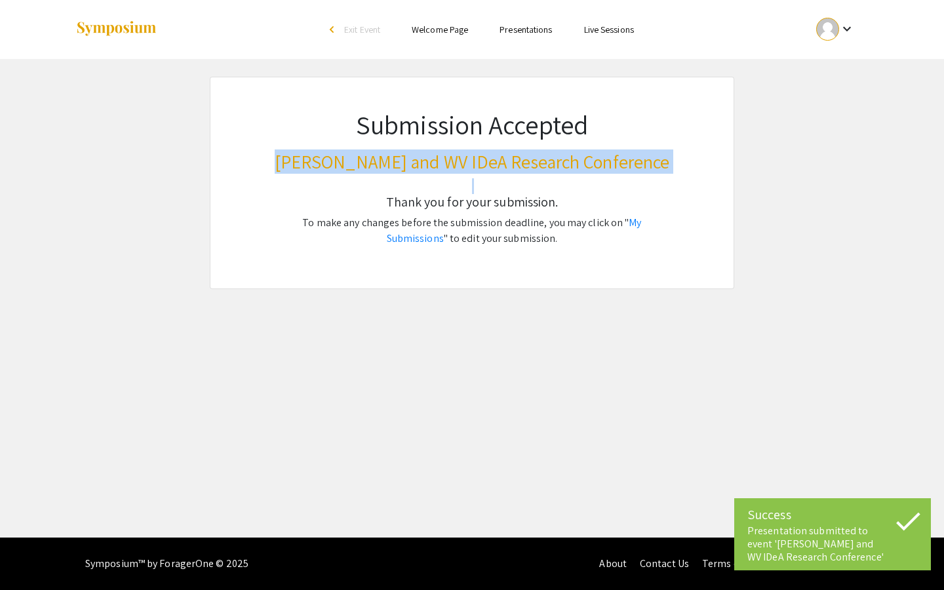
click at [640, 157] on h3 "Van Liere and WV IDeA Research Conference" at bounding box center [472, 162] width 396 height 22
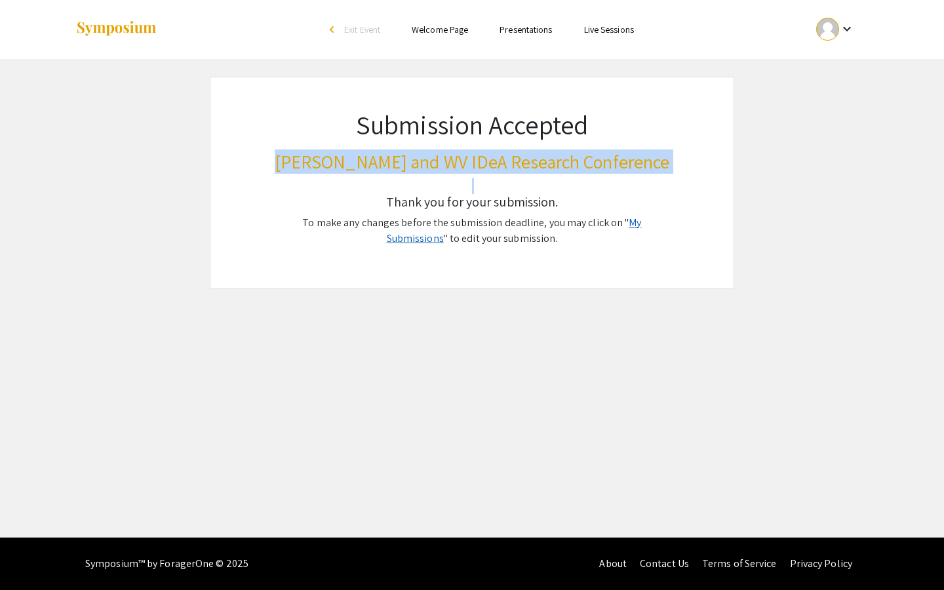
click at [637, 222] on link "My Submissions" at bounding box center [514, 231] width 255 height 30
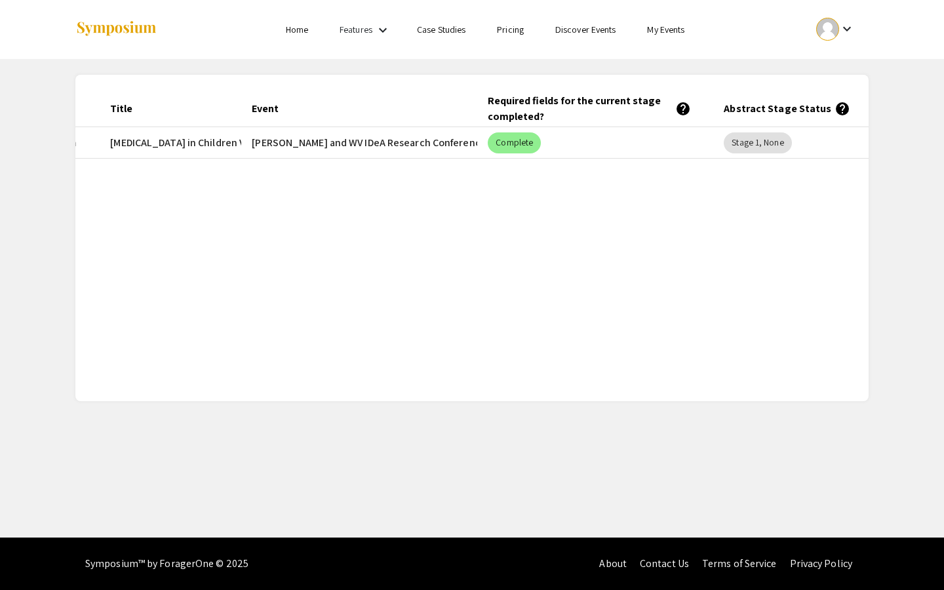
scroll to position [0, 207]
